Goal: Transaction & Acquisition: Purchase product/service

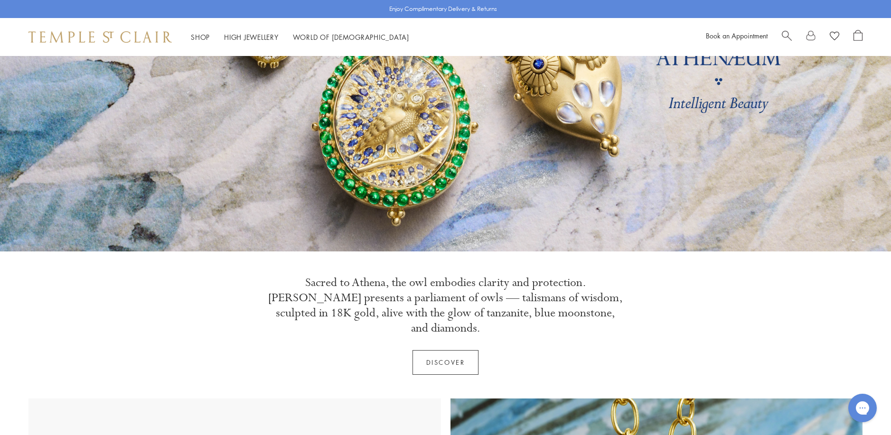
scroll to position [142, 0]
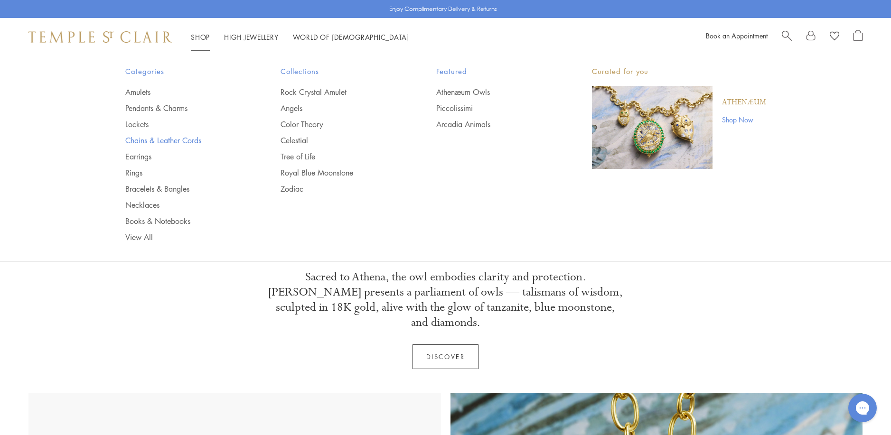
click at [145, 139] on link "Chains & Leather Cords" at bounding box center [184, 140] width 118 height 10
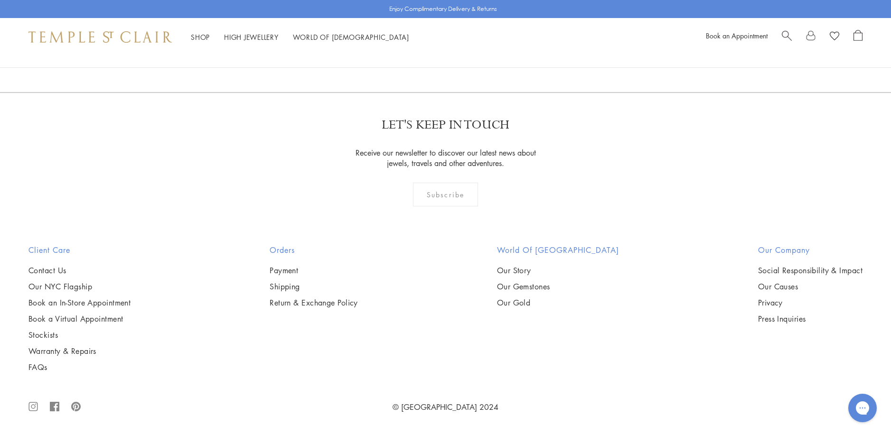
scroll to position [1329, 0]
click at [0, 0] on img at bounding box center [0, 0] width 0 height 0
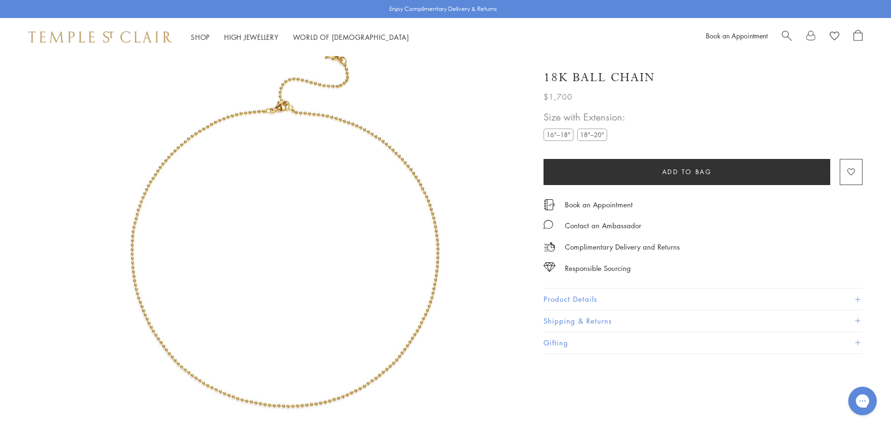
scroll to position [56, 0]
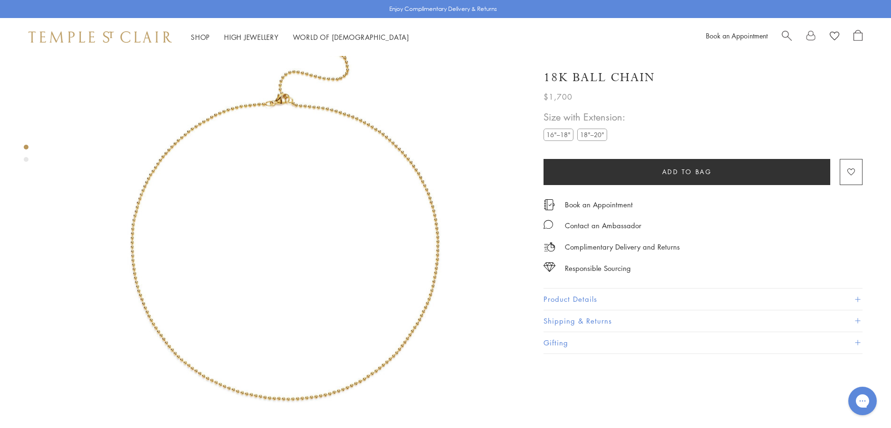
click at [574, 297] on button "Product Details" at bounding box center [702, 299] width 319 height 21
